Goal: Task Accomplishment & Management: Use online tool/utility

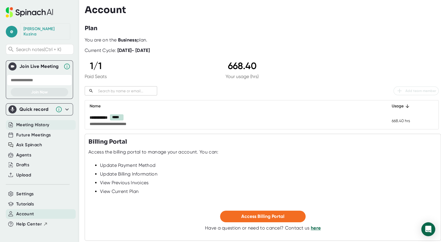
click at [29, 122] on span "Meeting History" at bounding box center [32, 125] width 33 height 7
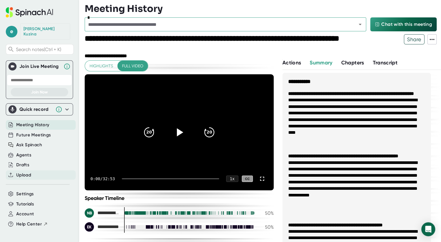
click at [21, 172] on span "Upload" at bounding box center [23, 175] width 15 height 7
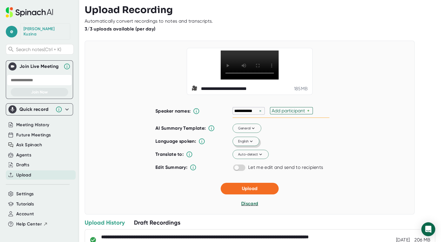
click at [250, 142] on icon at bounding box center [251, 142] width 3 height 2
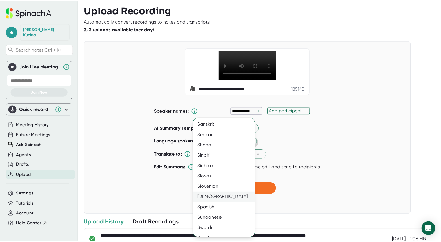
scroll to position [813, 0]
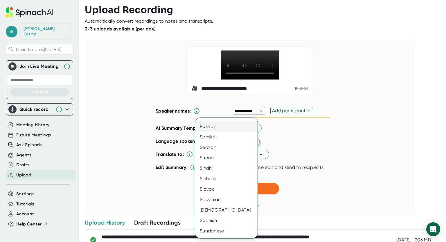
click at [210, 127] on div "Russian" at bounding box center [228, 126] width 67 height 10
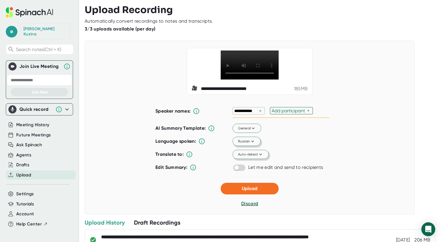
click at [252, 157] on span "Auto-detect" at bounding box center [250, 154] width 25 height 5
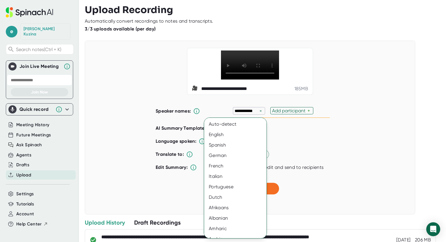
click at [297, 162] on div at bounding box center [223, 121] width 446 height 242
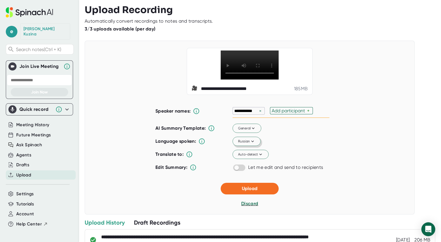
click at [297, 162] on div "Auto-detect English Spanish German French Italian Portuguese Dutch Afrikaans Al…" at bounding box center [220, 121] width 441 height 242
click at [249, 191] on span "Upload" at bounding box center [250, 189] width 16 height 6
click at [249, 219] on div "Upload History Draft Recordings" at bounding box center [260, 223] width 351 height 8
